Goal: Transaction & Acquisition: Obtain resource

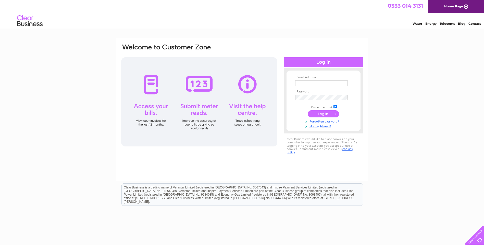
type input "accounts@streamlineofficesolutions.co.uk"
click at [319, 113] on input "submit" at bounding box center [323, 113] width 31 height 7
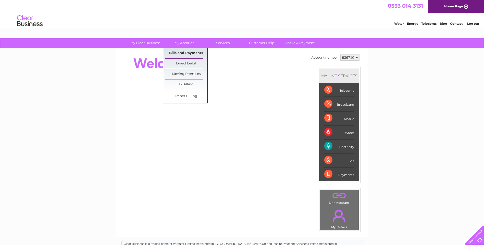
click at [185, 52] on link "Bills and Payments" at bounding box center [186, 53] width 42 height 10
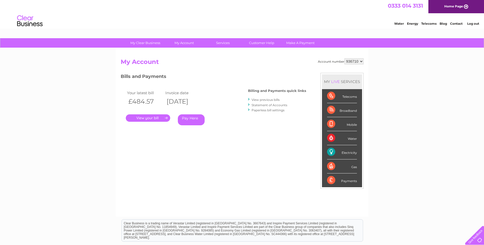
click at [159, 119] on link "." at bounding box center [148, 118] width 44 height 7
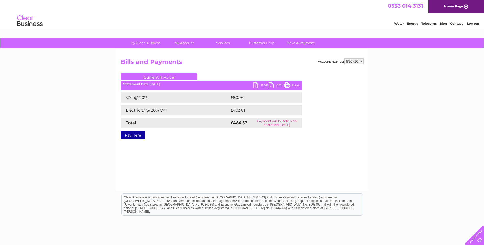
click at [257, 84] on link "PDF" at bounding box center [260, 85] width 15 height 7
